Goal: Complete application form

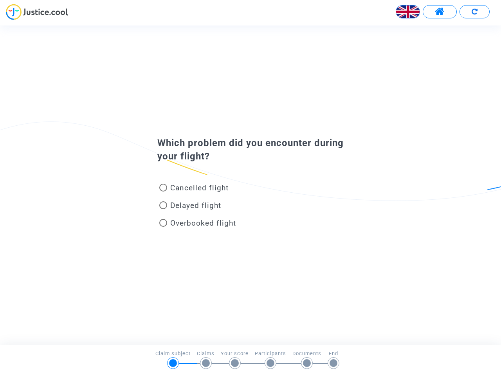
click at [408, 12] on img at bounding box center [408, 12] width 24 height 24
click at [440, 12] on span at bounding box center [440, 12] width 10 height 10
click at [475, 12] on div at bounding box center [250, 15] width 501 height 22
click at [251, 185] on div "Cancelled flight" at bounding box center [238, 190] width 173 height 18
click at [194, 189] on span "Cancelled flight" at bounding box center [199, 187] width 58 height 9
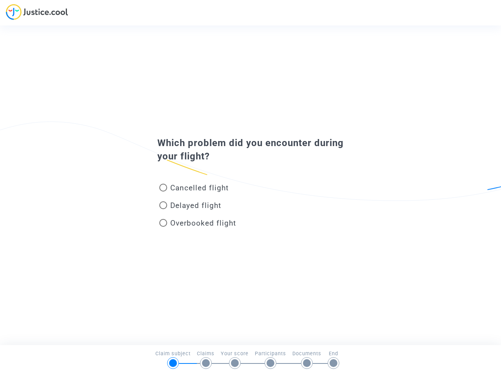
click at [163, 192] on input "Cancelled flight" at bounding box center [163, 192] width 0 height 0
radio input "true"
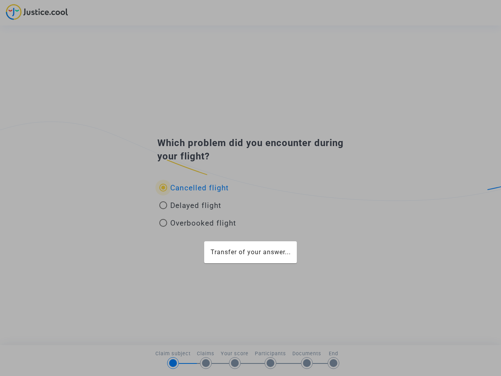
click at [194, 188] on div "Transfer of your answer..." at bounding box center [250, 188] width 501 height 376
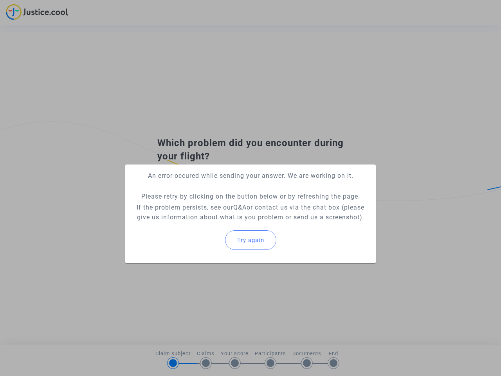
click at [190, 207] on p "If the problem persists, see our Q&A or contact us via the chat box (please giv…" at bounding box center [251, 212] width 238 height 20
click at [190, 205] on p "If the problem persists, see our Q&A or contact us via the chat box (please giv…" at bounding box center [251, 212] width 238 height 20
click at [198, 224] on div "Try again" at bounding box center [251, 240] width 238 height 34
click at [198, 223] on mat-card "An error occured while sending your answer. We are working on it. Please retry …" at bounding box center [250, 214] width 251 height 99
